Goal: Information Seeking & Learning: Check status

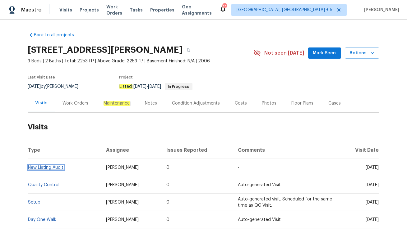
click at [51, 167] on link "New Listing Audit" at bounding box center [45, 168] width 35 height 4
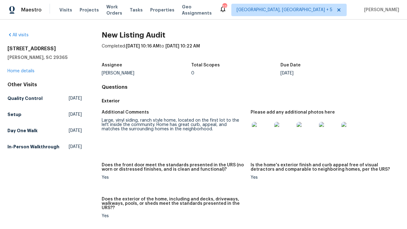
scroll to position [342, 0]
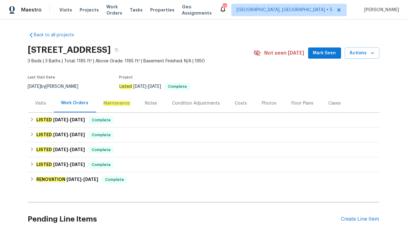
click at [39, 106] on div "Visits" at bounding box center [40, 103] width 11 height 6
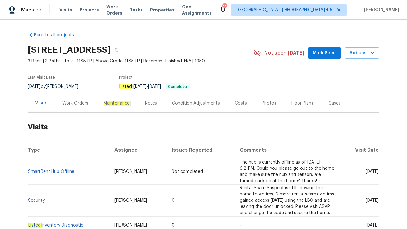
click at [72, 107] on div "Work Orders" at bounding box center [75, 103] width 41 height 18
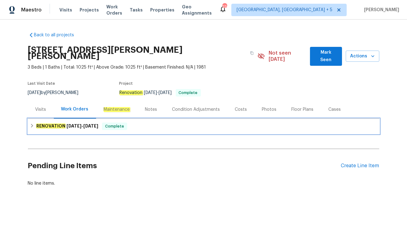
click at [118, 125] on div "RENOVATION [DATE] - [DATE] Complete" at bounding box center [203, 126] width 351 height 15
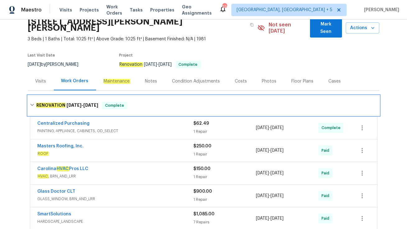
scroll to position [34, 0]
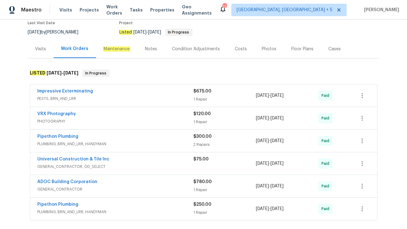
scroll to position [56, 0]
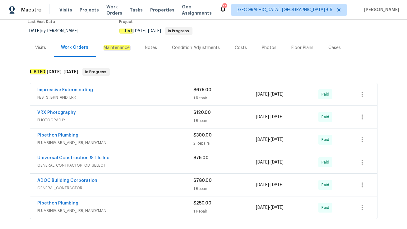
click at [36, 51] on div "Visits" at bounding box center [40, 48] width 11 height 6
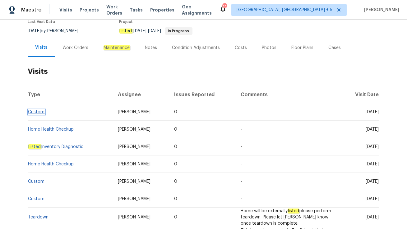
click at [39, 114] on link "Custom" at bounding box center [36, 112] width 16 height 4
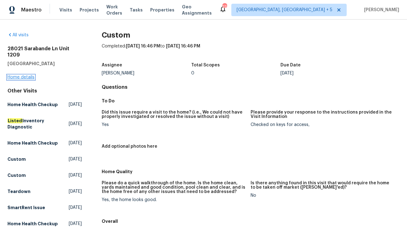
click at [18, 75] on link "Home details" at bounding box center [20, 77] width 27 height 4
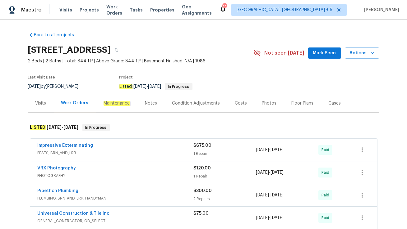
click at [36, 107] on div "Visits" at bounding box center [40, 103] width 11 height 6
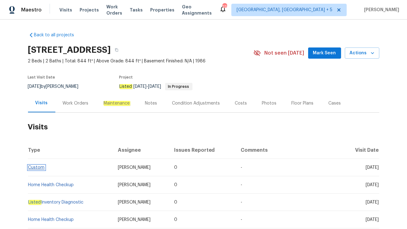
click at [34, 170] on link "Custom" at bounding box center [36, 168] width 16 height 4
